Goal: Check status: Check status

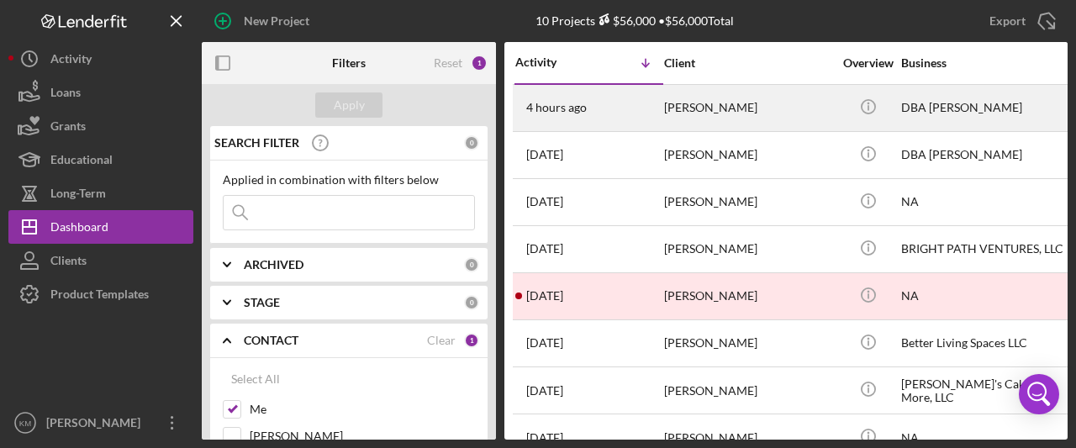
scroll to position [84, 0]
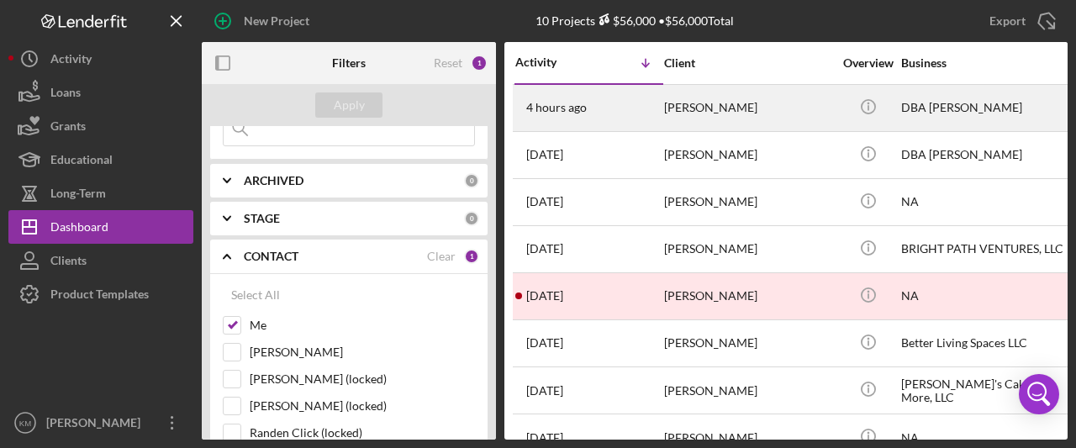
click at [716, 108] on div "[PERSON_NAME]" at bounding box center [748, 108] width 168 height 45
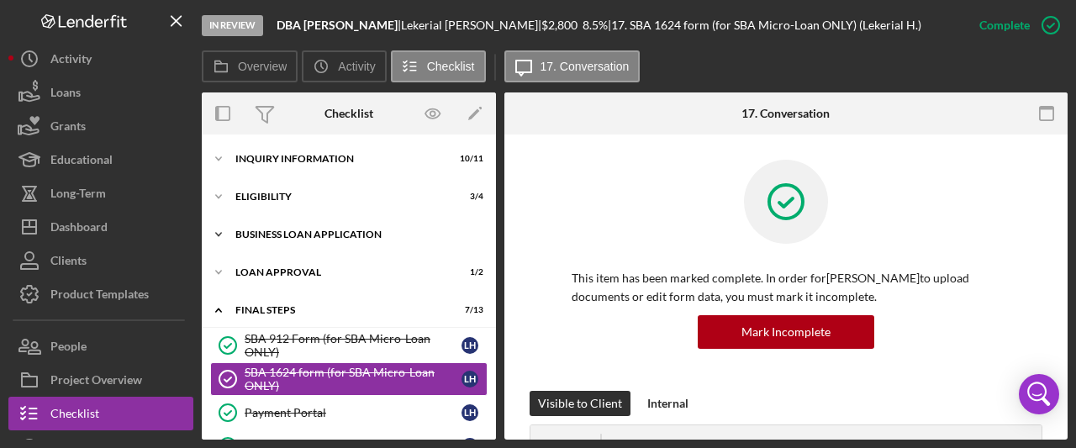
click at [220, 234] on polyline at bounding box center [218, 234] width 5 height 3
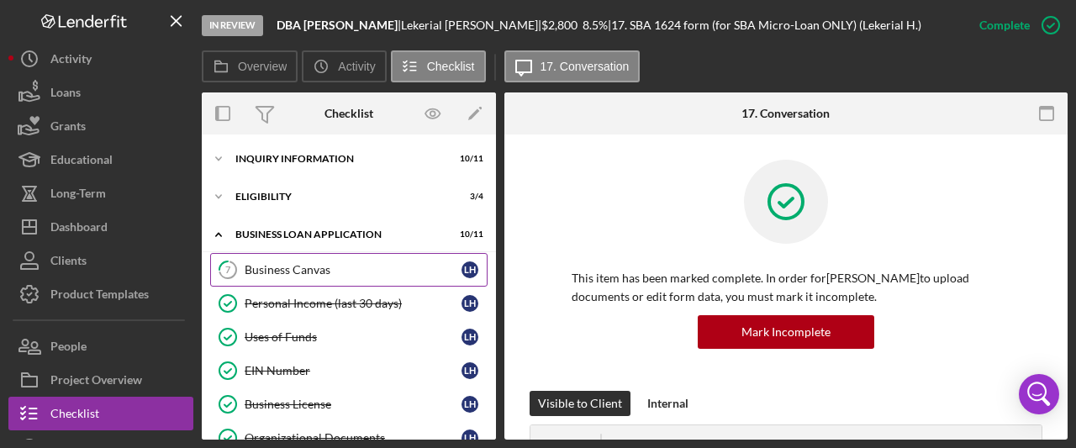
click at [269, 269] on div "Business Canvas" at bounding box center [353, 269] width 217 height 13
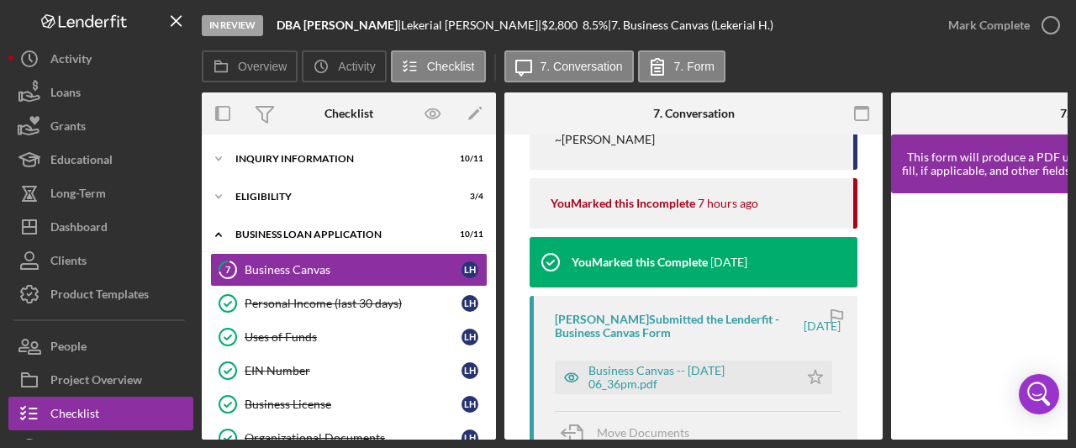
scroll to position [673, 0]
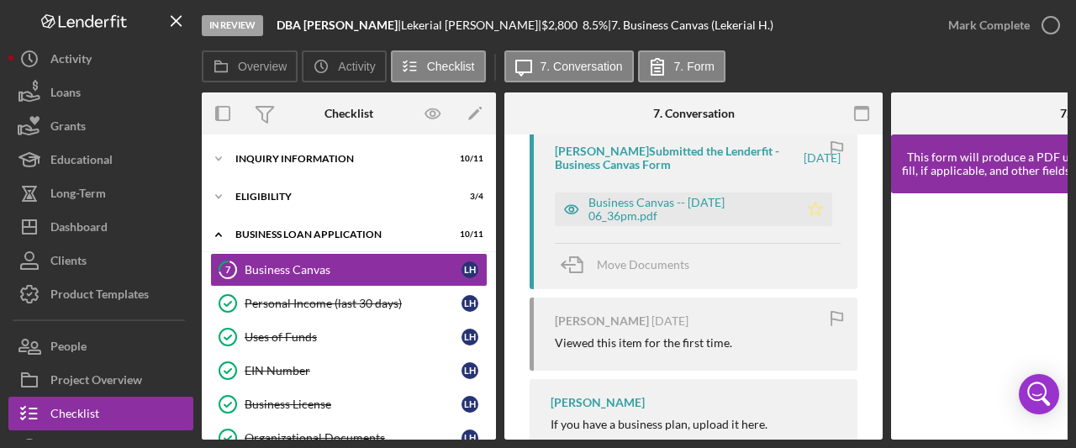
click at [810, 209] on icon "Icon/Star" at bounding box center [816, 210] width 34 height 34
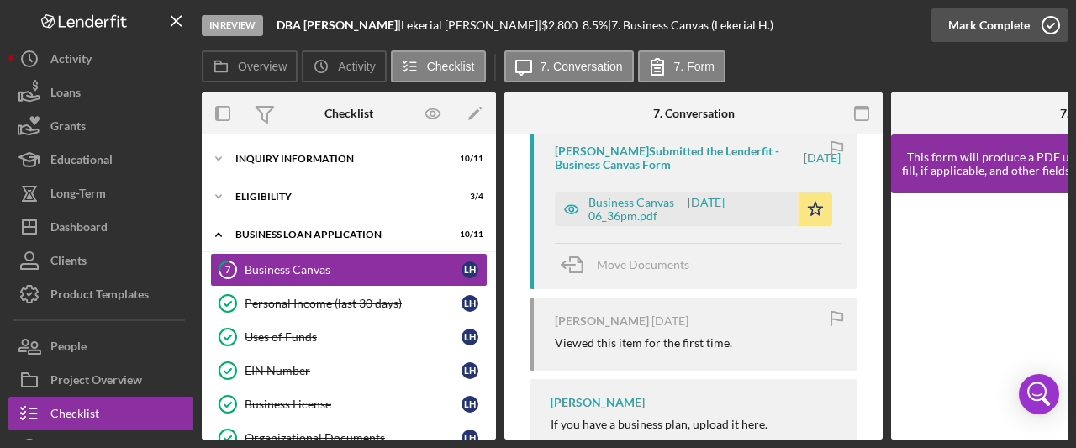
click at [1057, 23] on icon "button" at bounding box center [1051, 25] width 42 height 42
click at [219, 158] on icon "Icon/Expander" at bounding box center [219, 159] width 34 height 34
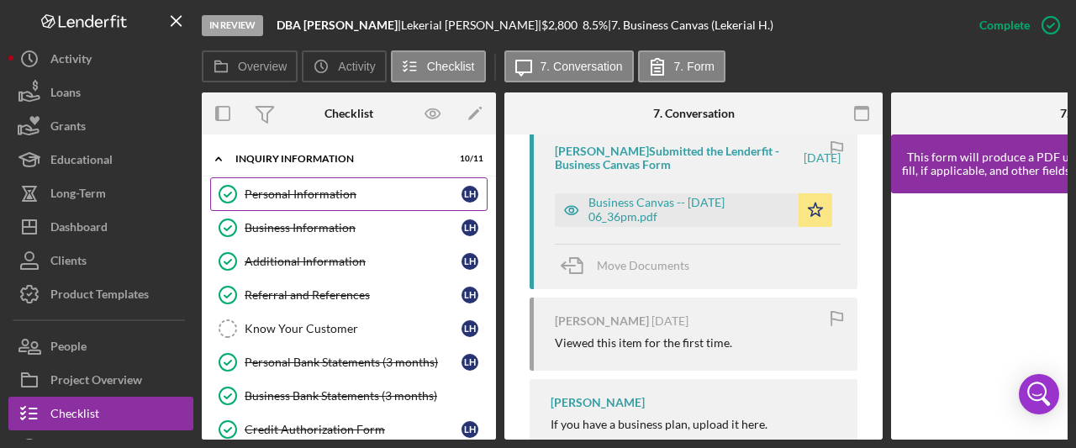
click at [266, 187] on div "Personal Information" at bounding box center [353, 193] width 217 height 13
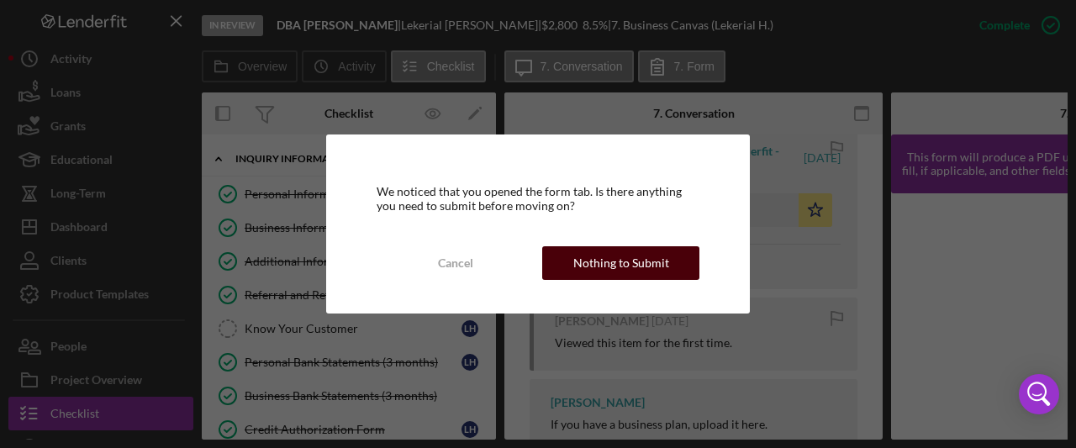
click at [617, 268] on div "Nothing to Submit" at bounding box center [621, 263] width 96 height 34
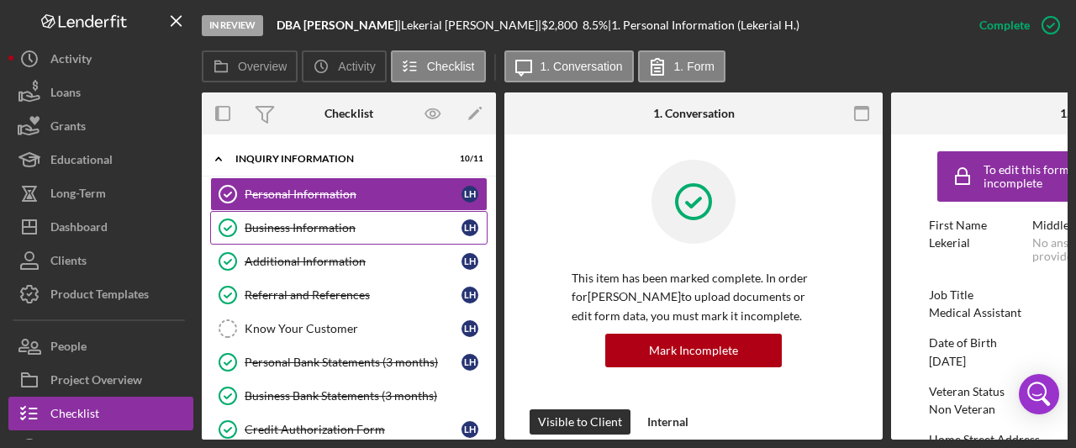
click at [267, 229] on div "Business Information" at bounding box center [353, 227] width 217 height 13
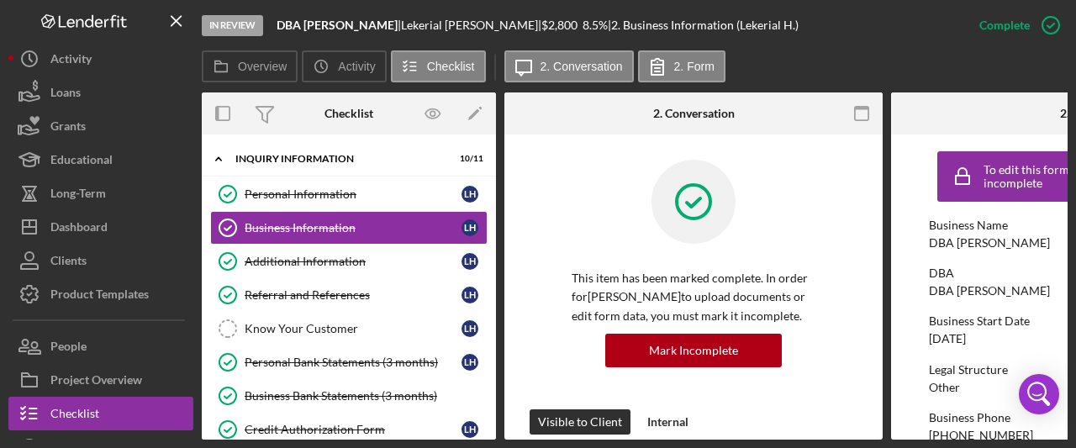
drag, startPoint x: 1032, startPoint y: 246, endPoint x: 962, endPoint y: 243, distance: 70.7
click at [958, 246] on div "Business Name DBA [PERSON_NAME]" at bounding box center [1080, 234] width 303 height 31
copy div "[PERSON_NAME]"
click at [848, 31] on div "In Review DBA [PERSON_NAME] | [PERSON_NAME] | $2,800 $2,800 8.5 % | 2. Business…" at bounding box center [582, 25] width 761 height 50
click at [218, 158] on polyline at bounding box center [218, 158] width 5 height 3
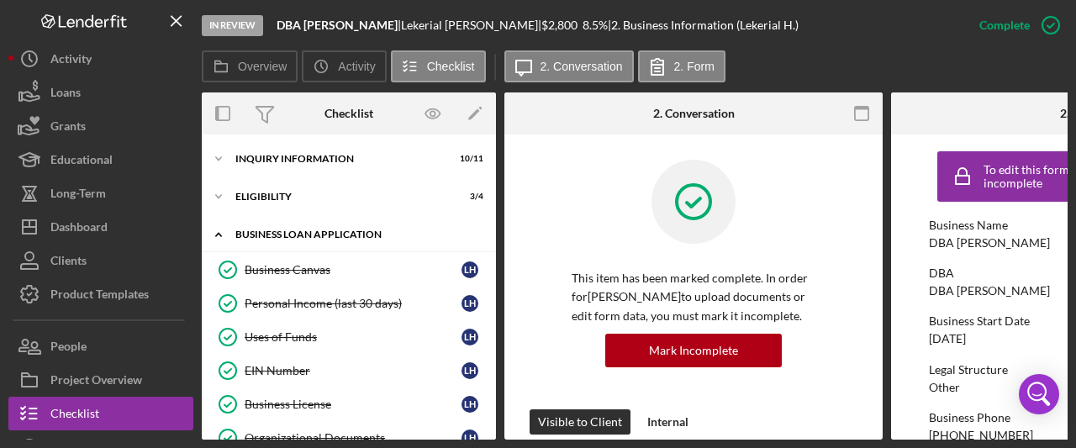
click at [212, 235] on icon "Icon/Expander" at bounding box center [219, 235] width 34 height 34
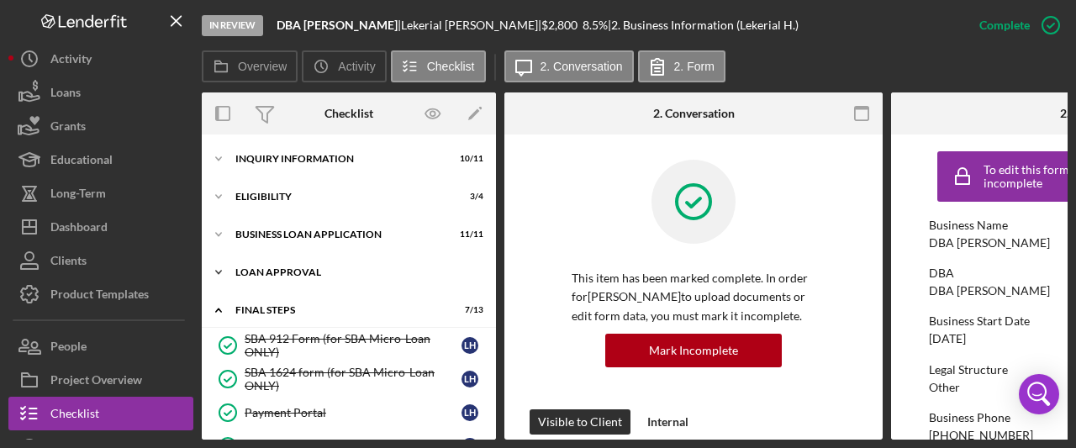
click at [221, 277] on icon "Icon/Expander" at bounding box center [219, 273] width 34 height 34
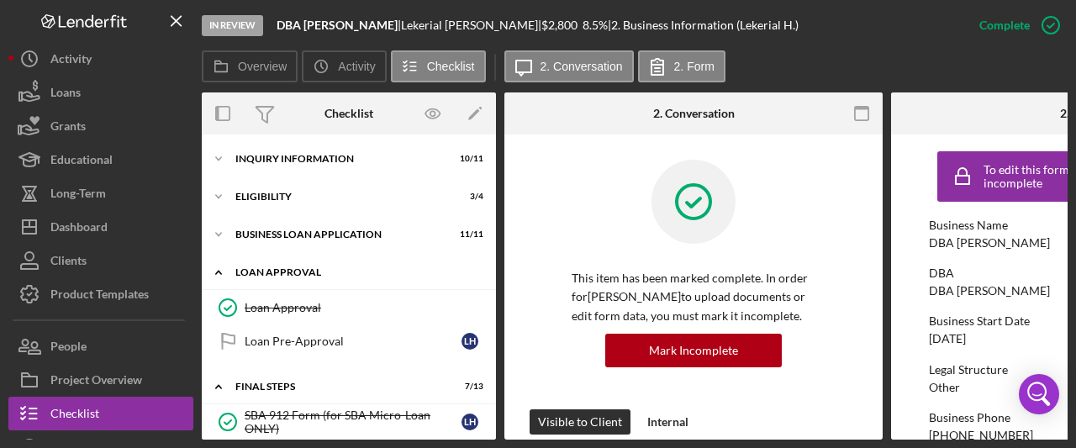
click at [222, 274] on icon "Icon/Expander" at bounding box center [219, 273] width 34 height 34
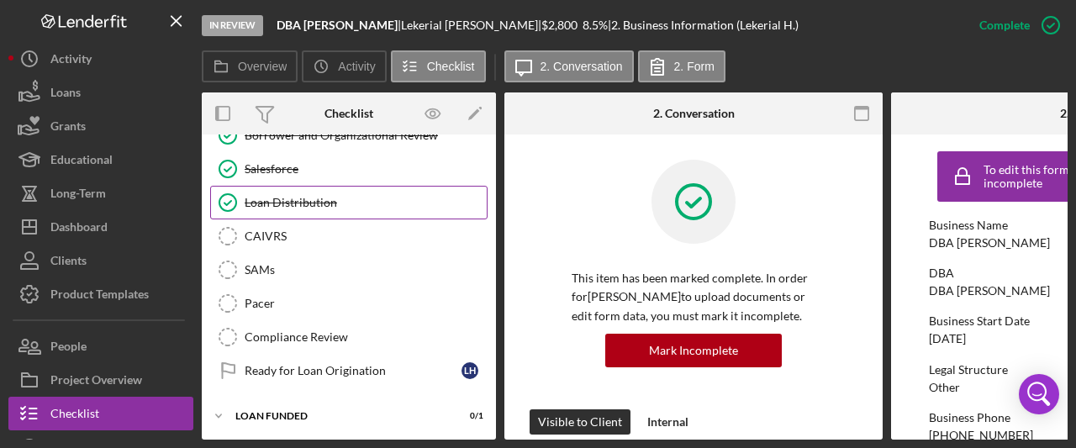
scroll to position [294, 0]
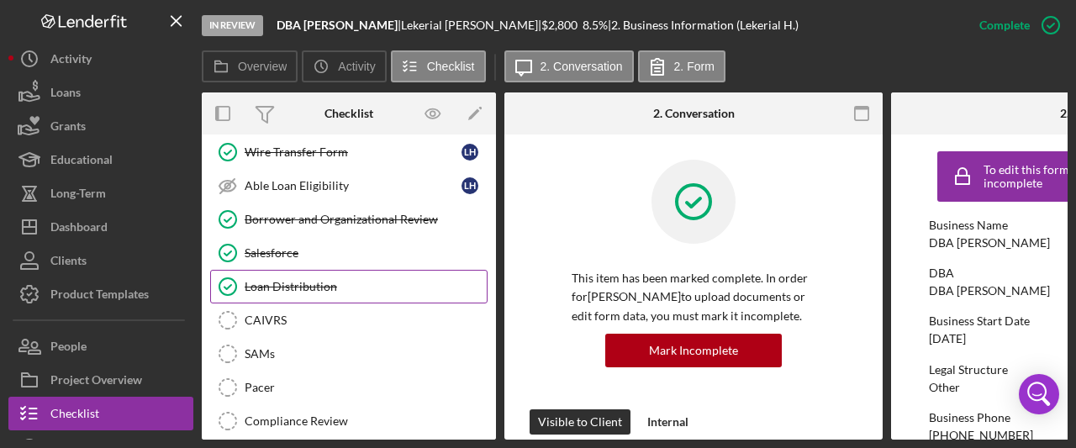
click at [323, 281] on div "Loan Distribution" at bounding box center [366, 286] width 242 height 13
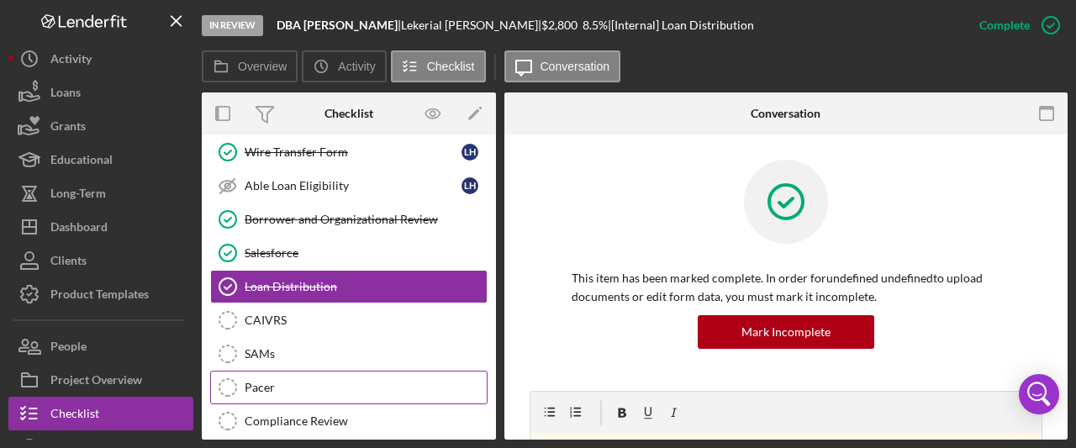
scroll to position [373, 0]
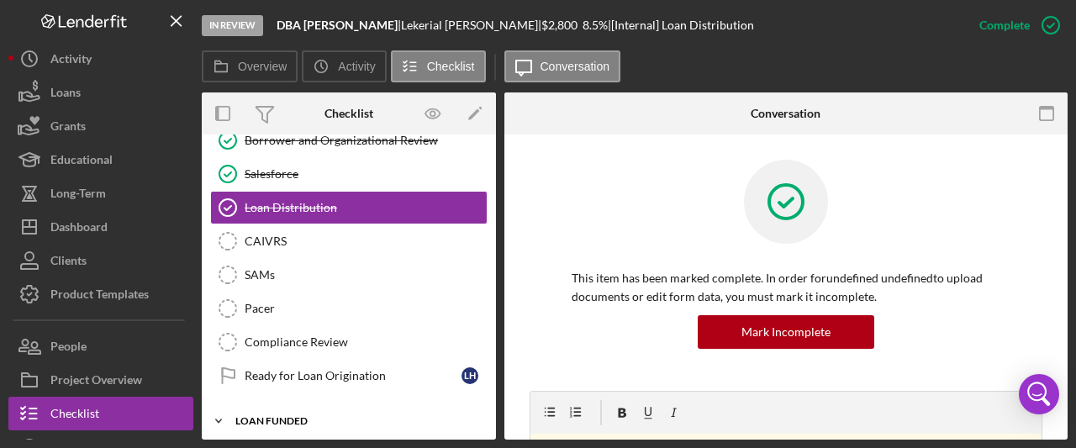
drag, startPoint x: 222, startPoint y: 412, endPoint x: 235, endPoint y: 414, distance: 13.6
click at [224, 411] on icon "Icon/Expander" at bounding box center [219, 421] width 34 height 34
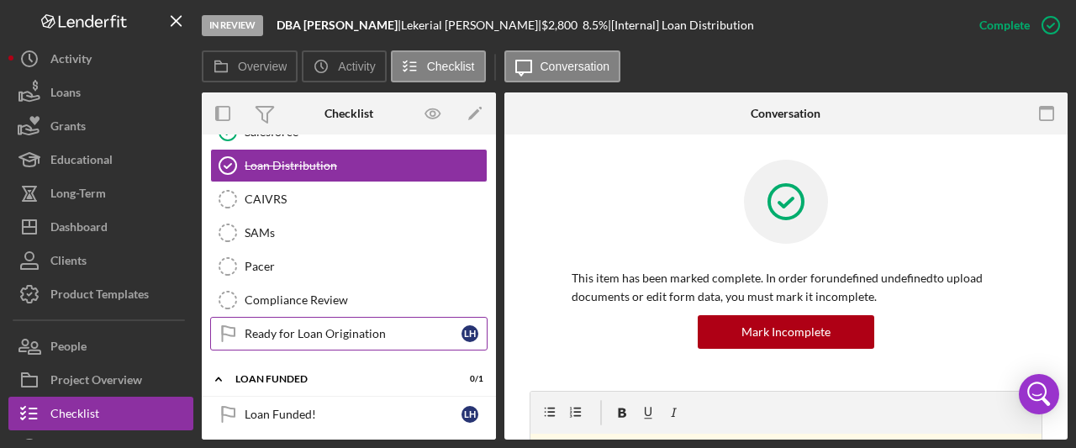
click at [223, 377] on icon "Icon/Expander" at bounding box center [219, 379] width 34 height 34
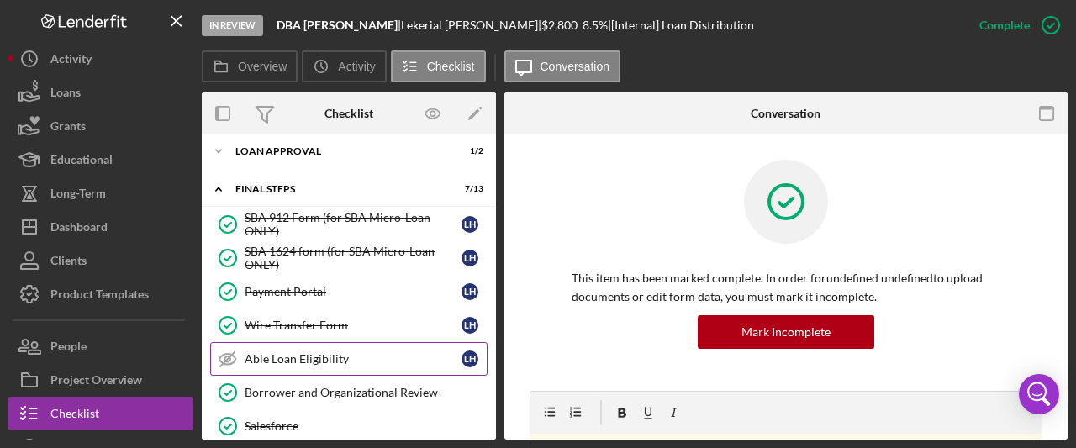
scroll to position [0, 0]
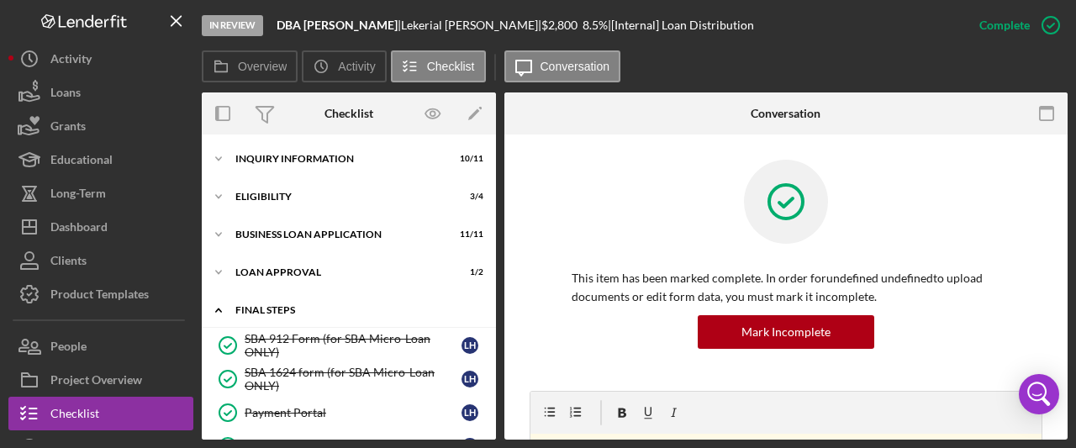
click at [217, 317] on icon "Icon/Expander" at bounding box center [219, 310] width 34 height 34
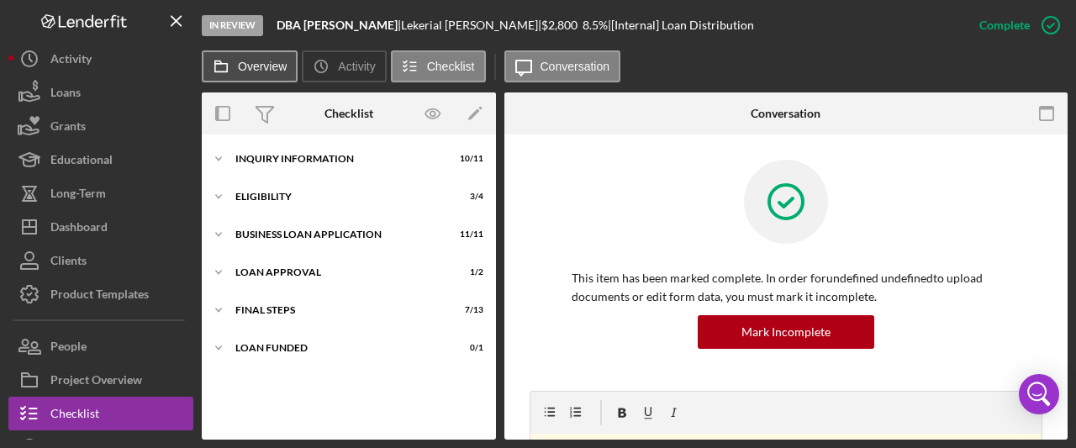
click at [276, 65] on label "Overview" at bounding box center [262, 66] width 49 height 13
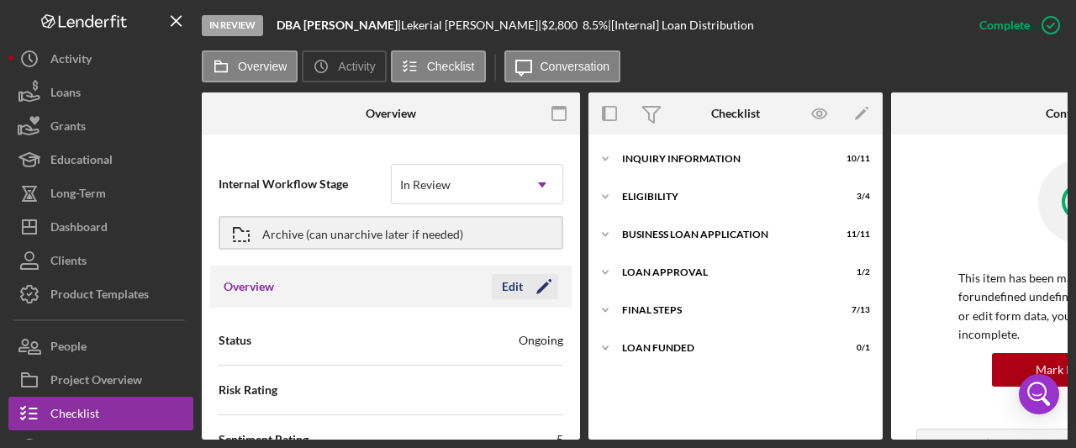
click at [535, 283] on icon "Icon/Edit" at bounding box center [544, 287] width 42 height 42
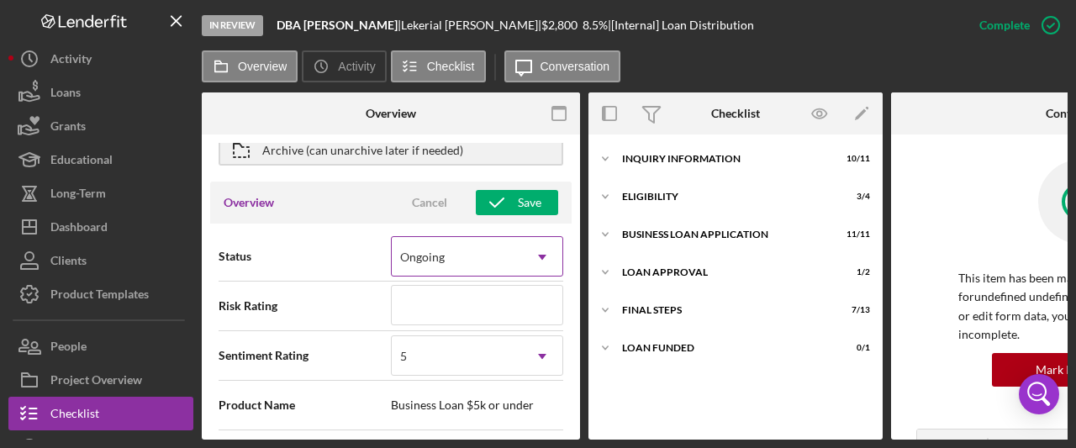
click at [538, 262] on icon "Icon/Dropdown Arrow" at bounding box center [542, 257] width 40 height 40
click at [538, 265] on icon "Icon/Dropdown Arrow" at bounding box center [542, 257] width 40 height 40
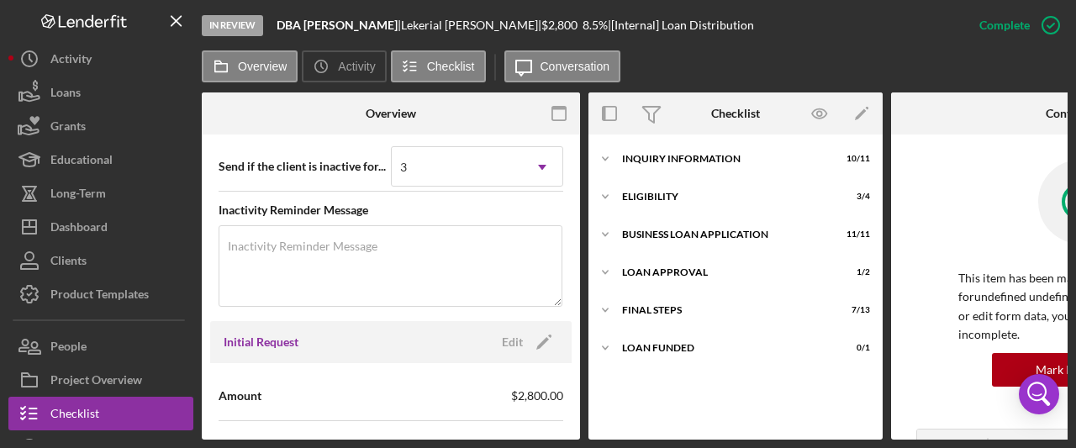
scroll to position [925, 0]
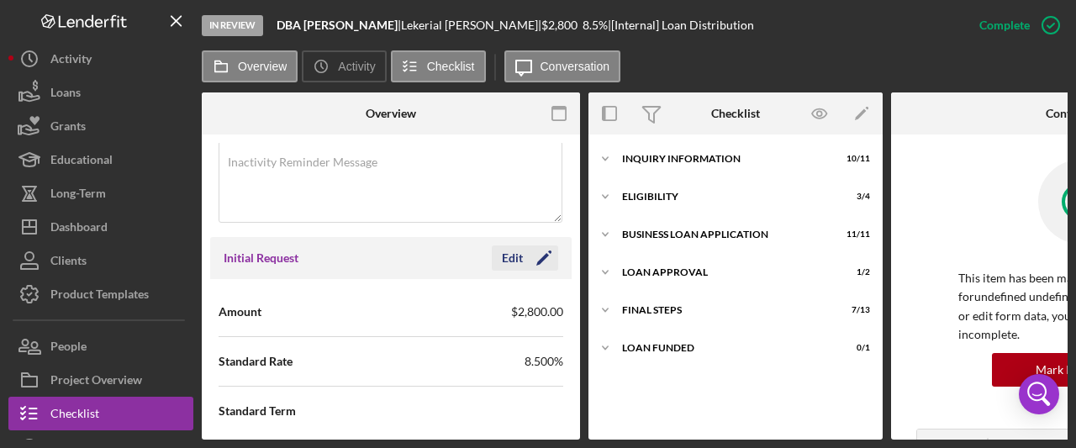
click at [540, 248] on icon "Icon/Edit" at bounding box center [544, 258] width 42 height 42
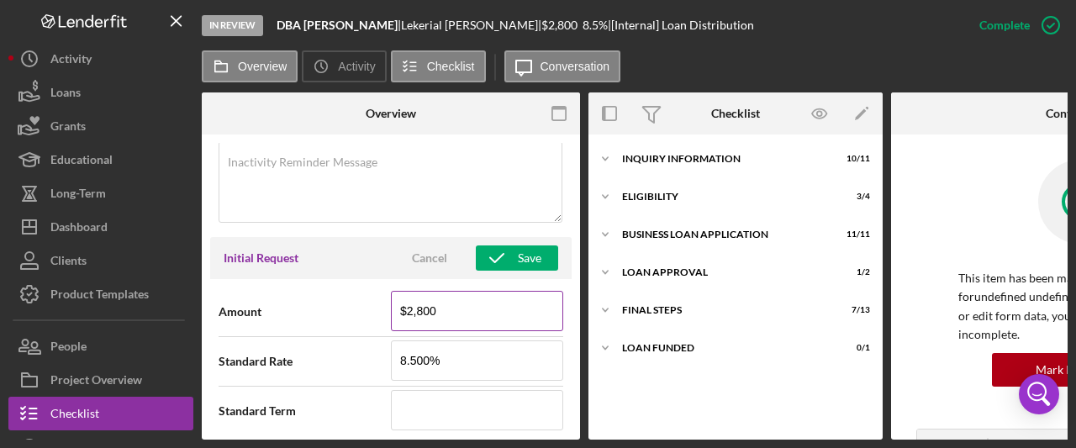
click at [421, 300] on input "$2,800" at bounding box center [477, 311] width 172 height 40
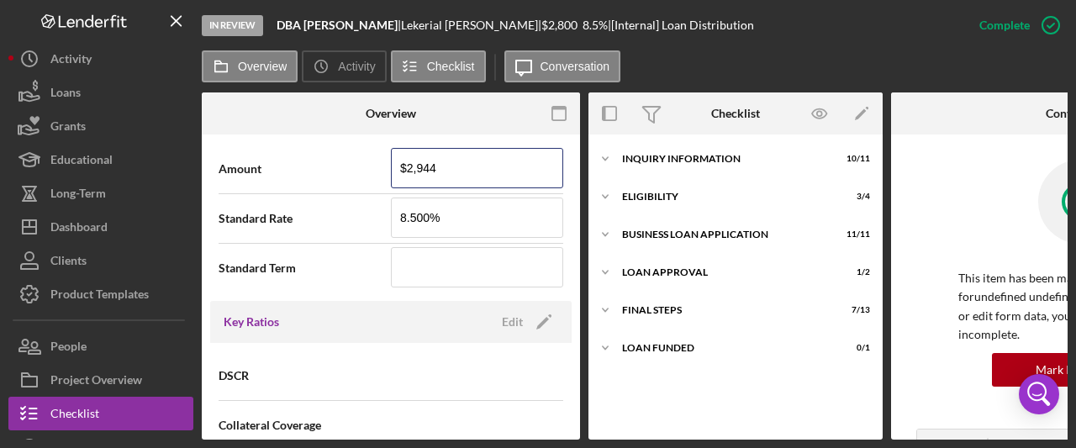
scroll to position [984, 0]
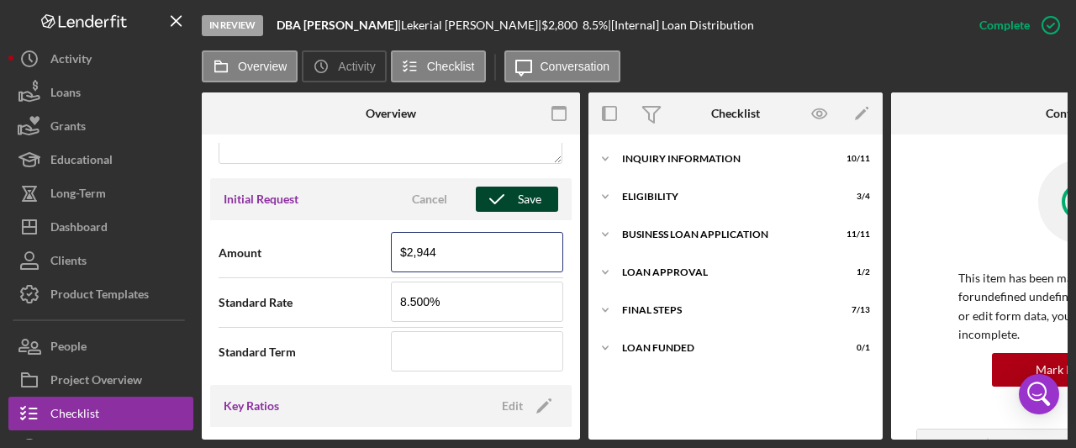
type input "$2,944"
click at [518, 198] on div "Save" at bounding box center [530, 199] width 24 height 25
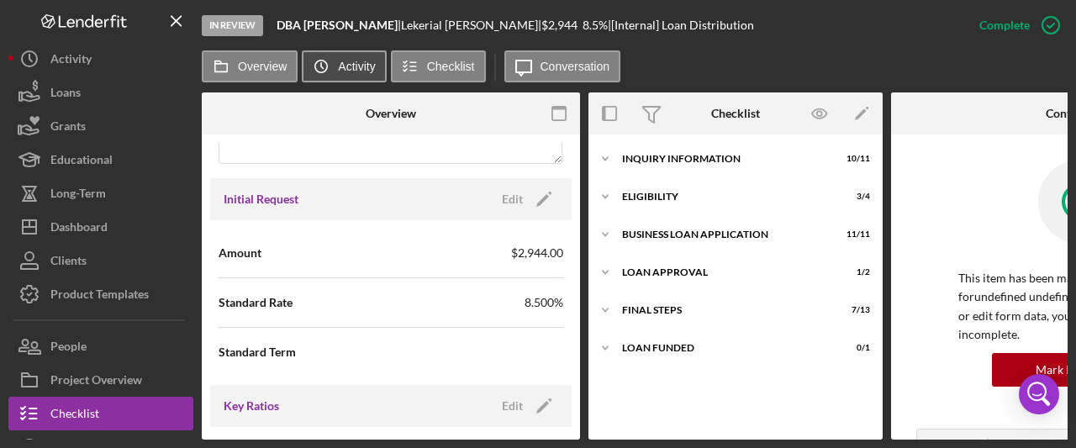
click at [346, 75] on button "Icon/History Activity" at bounding box center [344, 66] width 84 height 32
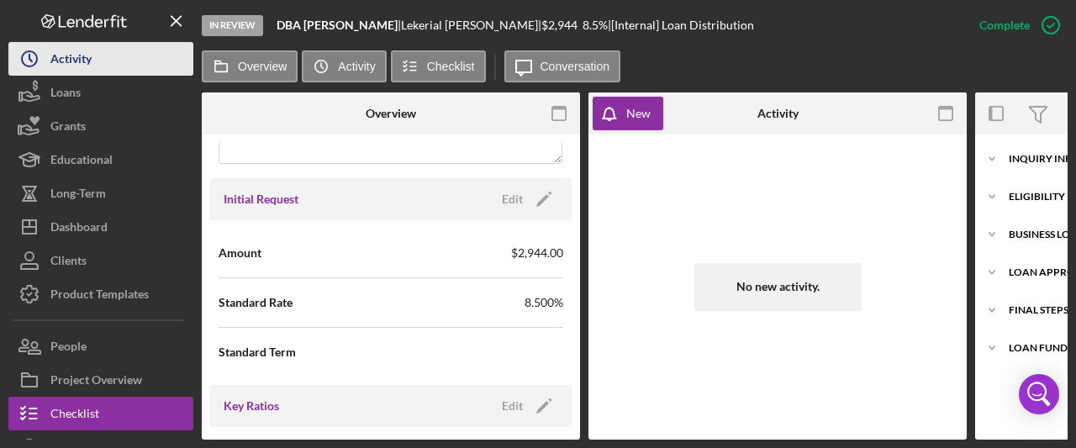
click at [66, 51] on div "Activity" at bounding box center [70, 61] width 41 height 38
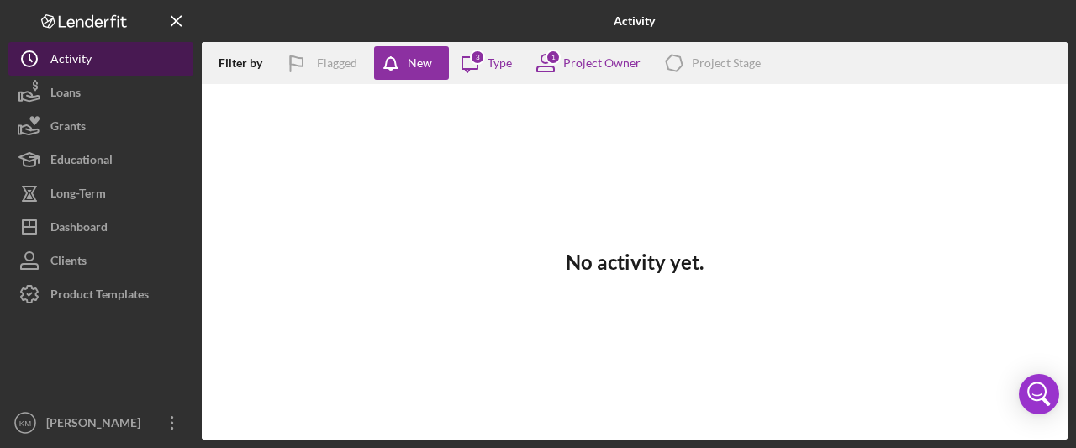
click at [65, 61] on div "Activity" at bounding box center [70, 61] width 41 height 38
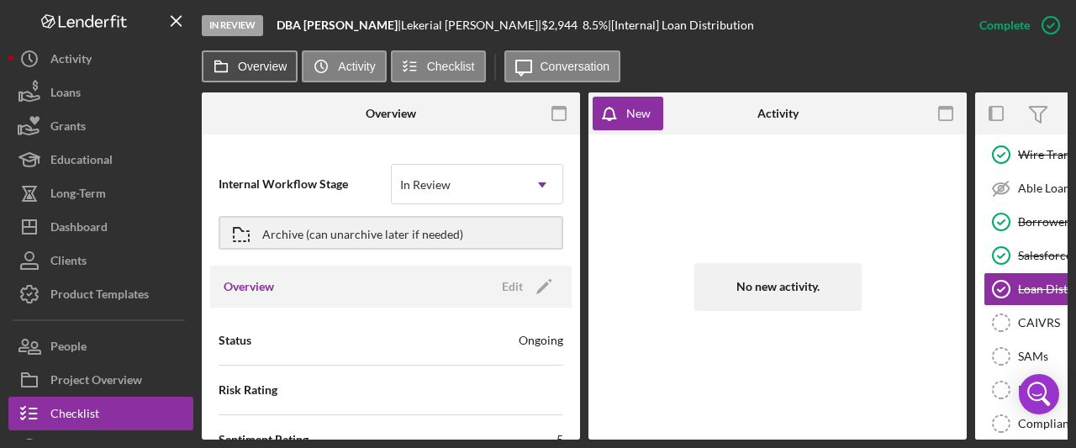
click at [260, 71] on label "Overview" at bounding box center [262, 66] width 49 height 13
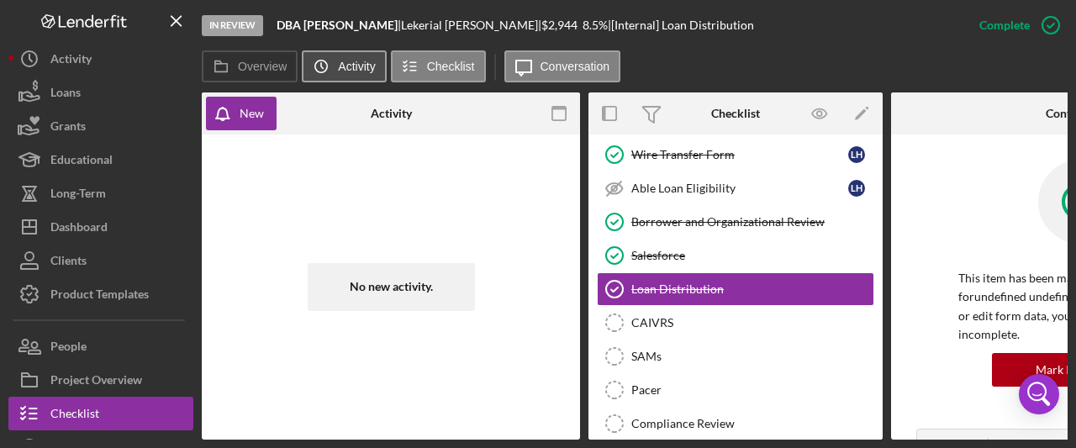
click at [342, 70] on label "Activity" at bounding box center [356, 66] width 37 height 13
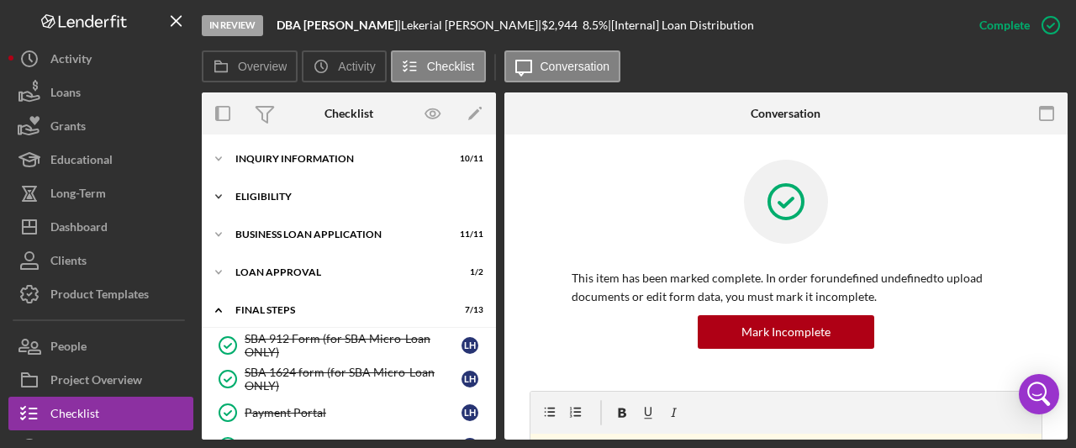
click at [224, 194] on icon "Icon/Expander" at bounding box center [219, 197] width 34 height 34
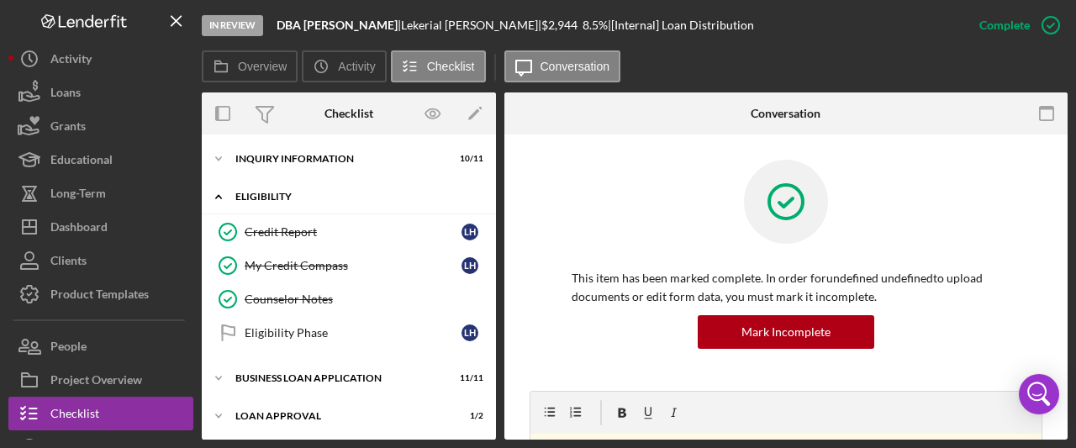
click at [230, 194] on icon "Icon/Expander" at bounding box center [219, 197] width 34 height 34
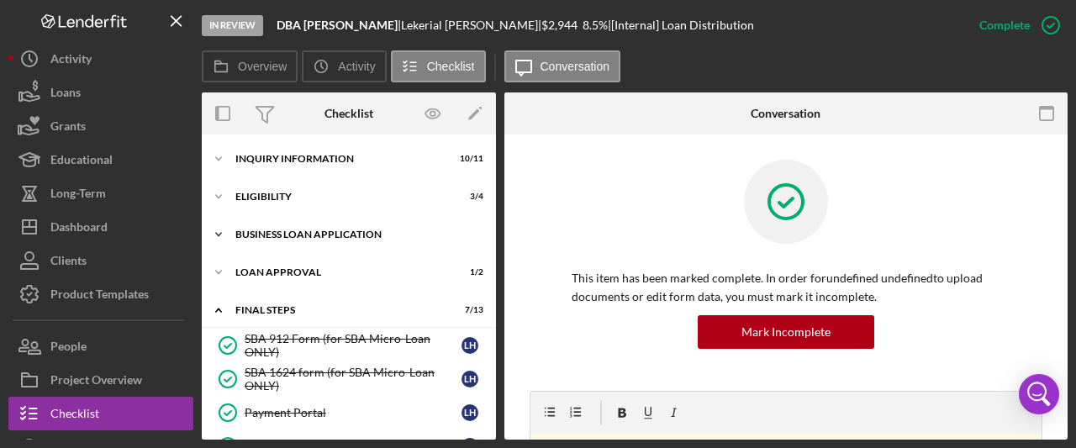
click at [229, 231] on icon "Icon/Expander" at bounding box center [219, 235] width 34 height 34
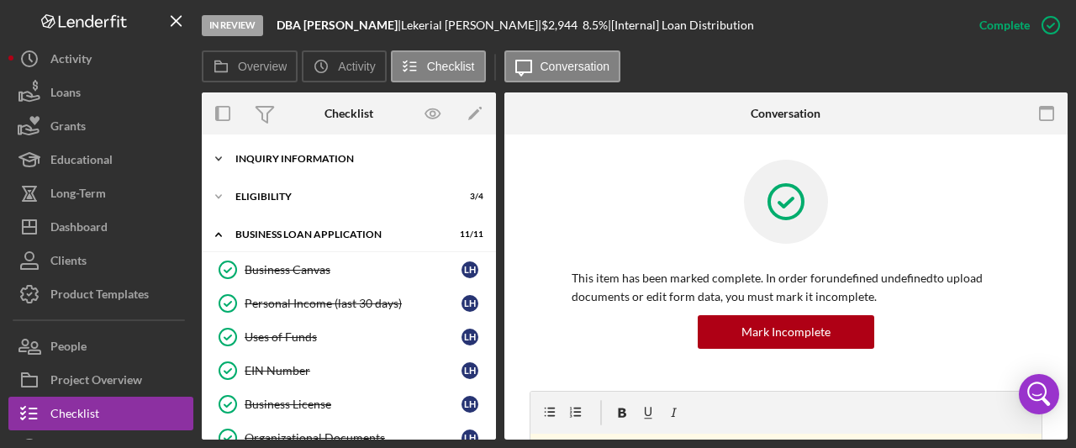
click at [225, 156] on icon "Icon/Expander" at bounding box center [219, 159] width 34 height 34
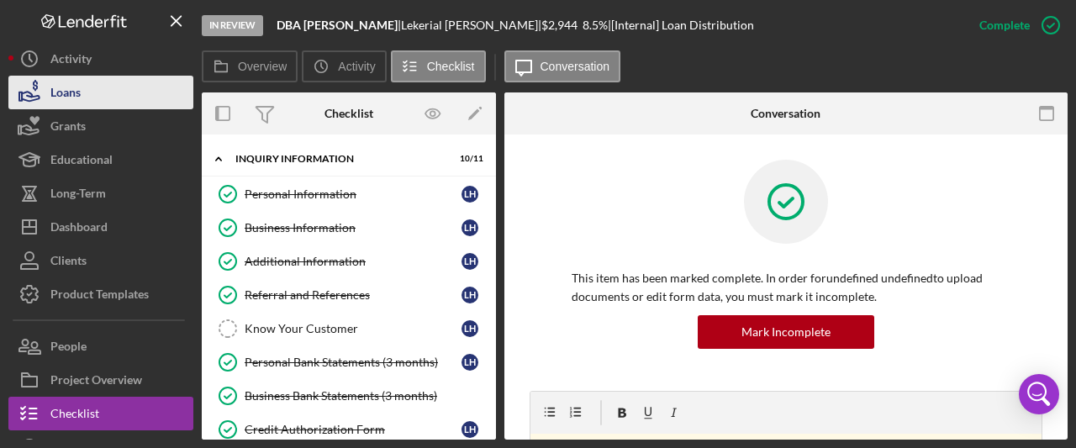
click at [106, 98] on button "Loans" at bounding box center [100, 93] width 185 height 34
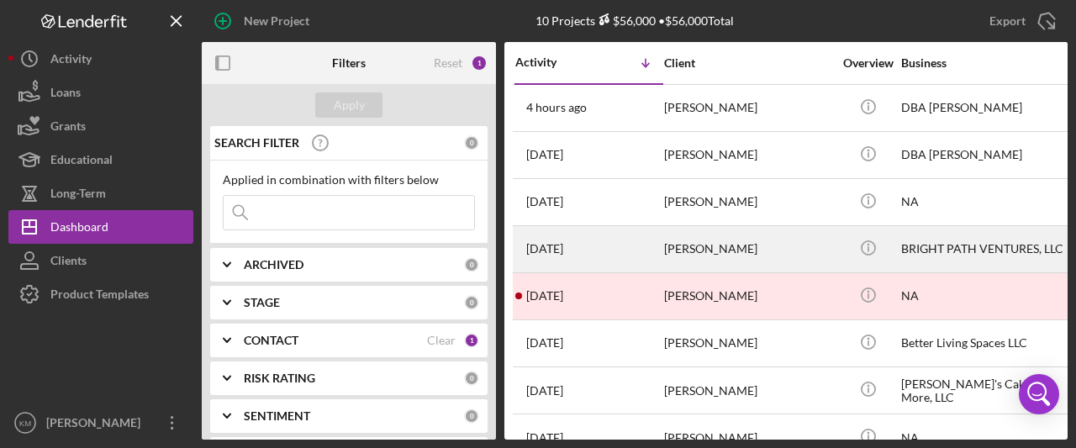
click at [943, 246] on div "BRIGHT PATH VENTURES, LLC" at bounding box center [985, 249] width 168 height 45
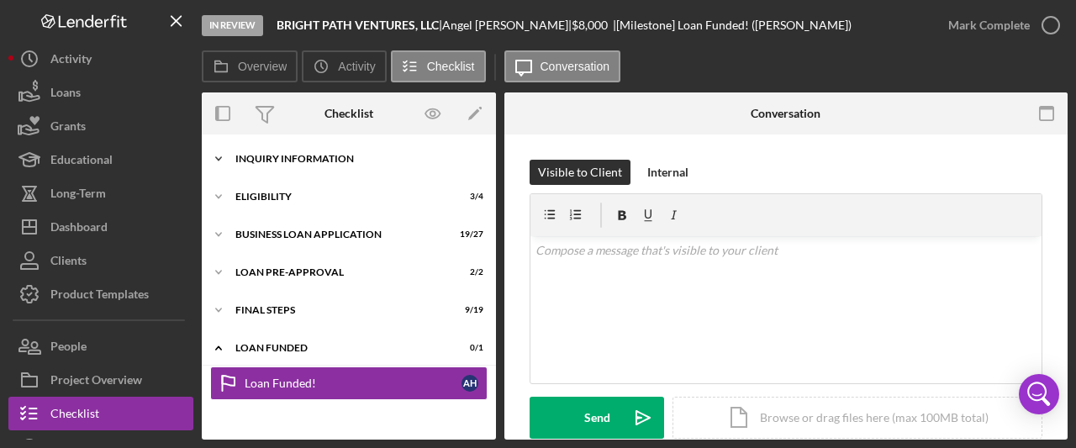
click at [219, 151] on icon "Icon/Expander" at bounding box center [219, 159] width 34 height 34
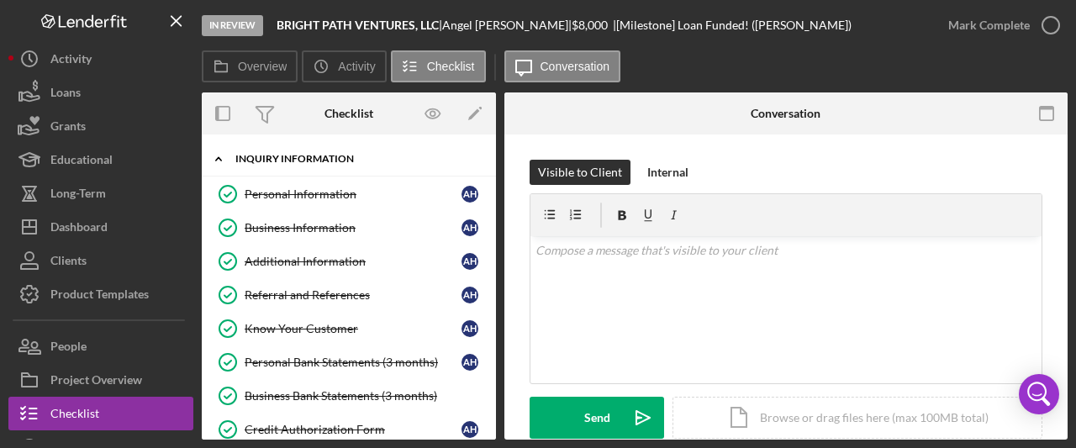
click at [221, 157] on icon "Icon/Expander" at bounding box center [219, 159] width 34 height 34
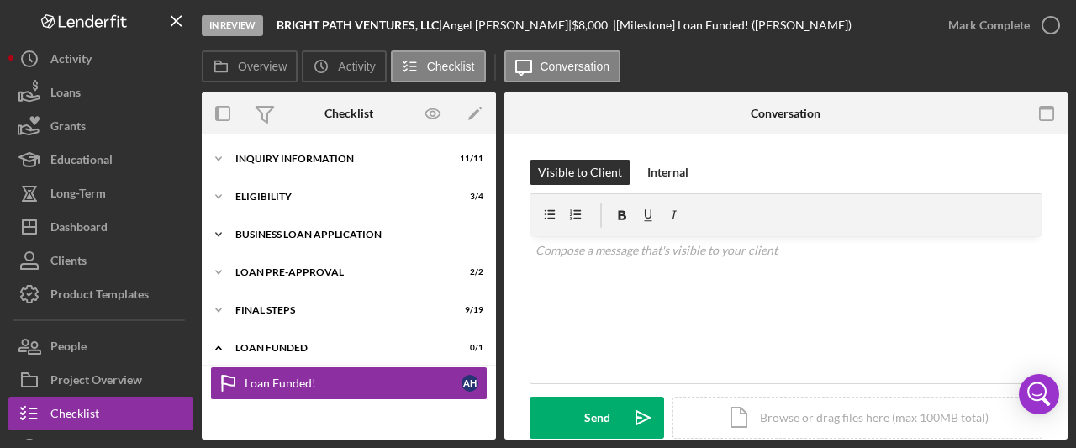
click at [214, 235] on icon "Icon/Expander" at bounding box center [219, 235] width 34 height 34
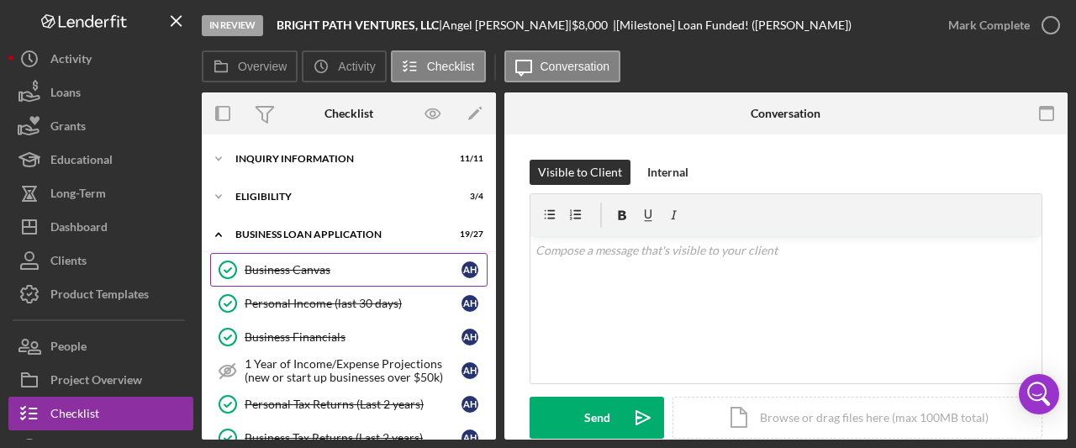
click at [261, 267] on div "Business Canvas" at bounding box center [353, 269] width 217 height 13
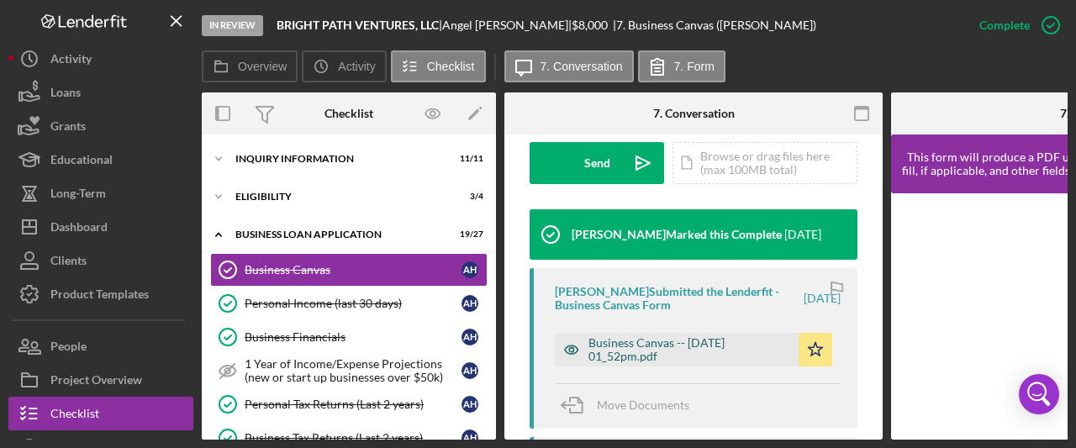
click at [661, 340] on div "Business Canvas -- 2025-08-12 01_52pm.pdf" at bounding box center [690, 349] width 202 height 27
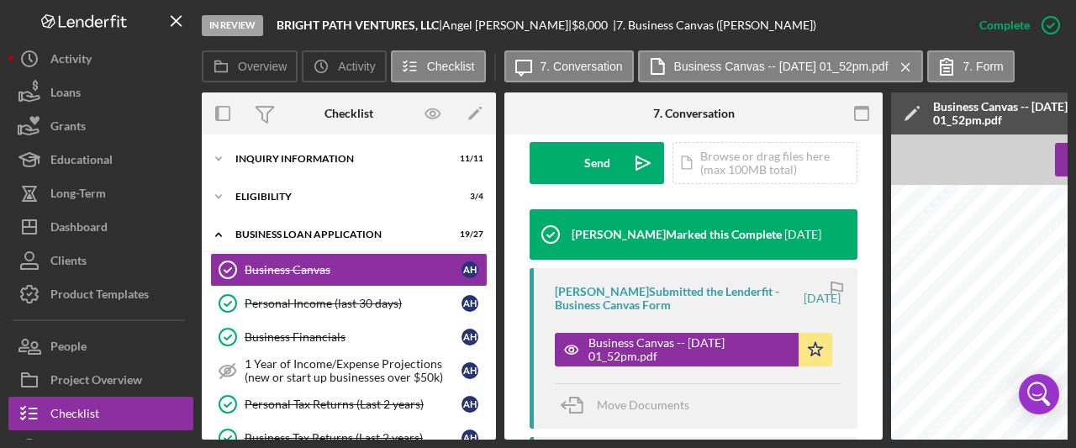
drag, startPoint x: 647, startPoint y: 440, endPoint x: 814, endPoint y: 441, distance: 167.3
click at [814, 441] on div "In Review BRIGHT PATH VENTURES, LLC | Angel Hayes | $8,000 $8,000 | 7. Business…" at bounding box center [538, 224] width 1076 height 448
